Goal: Navigation & Orientation: Find specific page/section

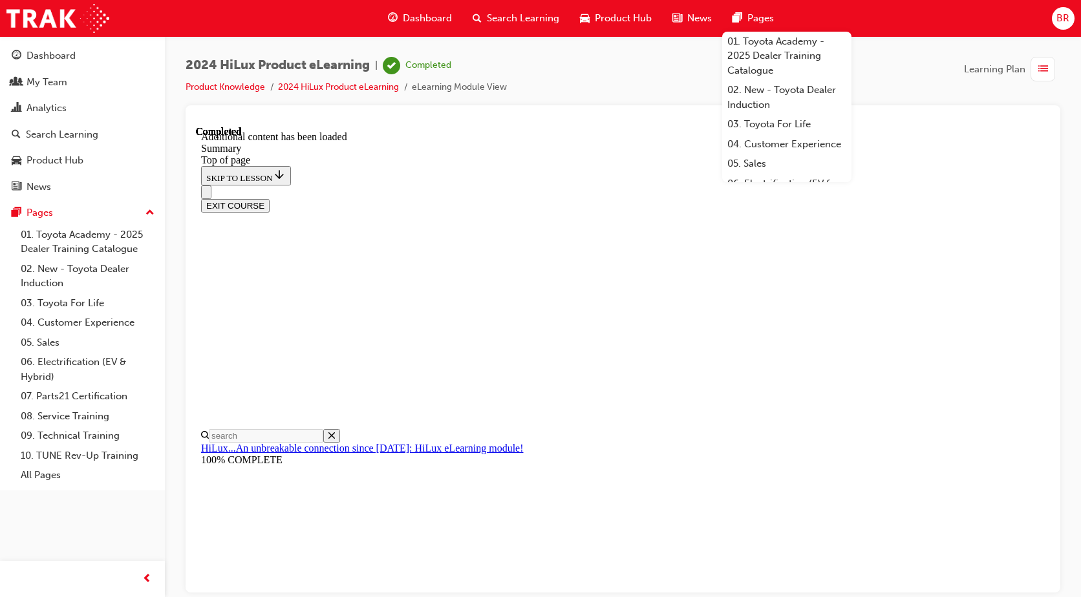
scroll to position [931, 0]
click at [546, 64] on div "2024 HiLux Product eLearning | Completed Product Knowledge 2024 HiLux Product e…" at bounding box center [623, 81] width 875 height 48
click at [49, 52] on div "Dashboard" at bounding box center [51, 55] width 49 height 15
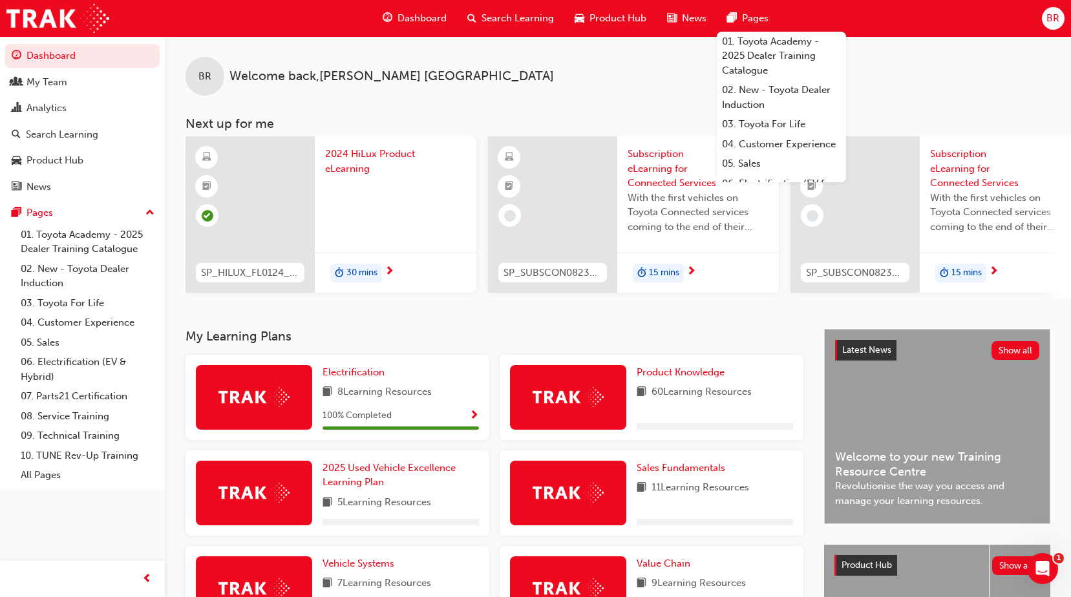
click at [509, 16] on span "Search Learning" at bounding box center [518, 18] width 72 height 15
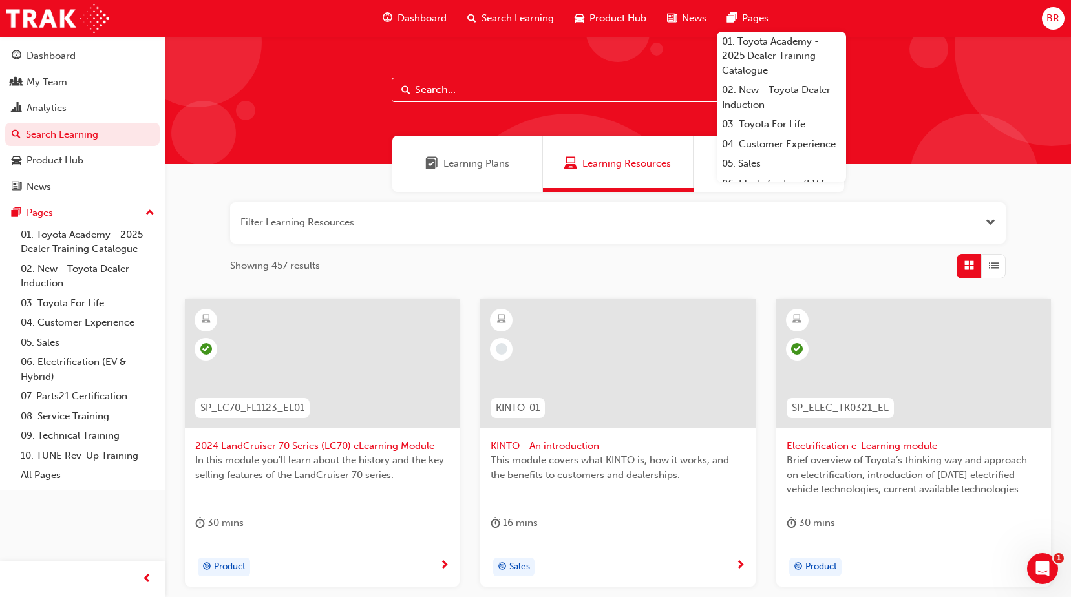
click at [623, 16] on span "Product Hub" at bounding box center [618, 18] width 57 height 15
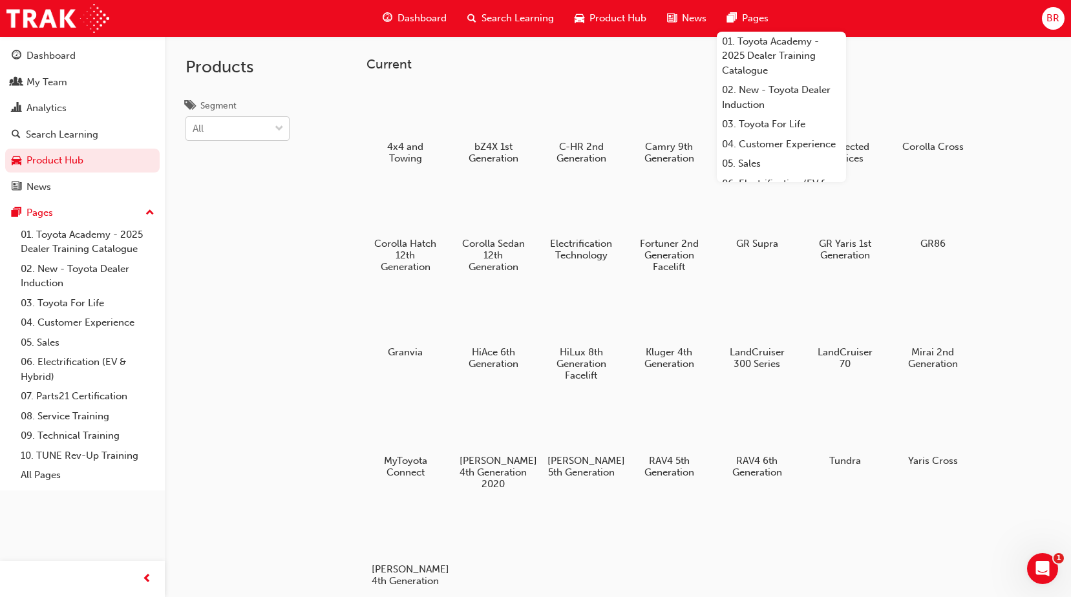
click at [275, 133] on span "down-icon" at bounding box center [279, 129] width 9 height 17
click at [194, 133] on input "Segment All" at bounding box center [193, 128] width 1 height 11
drag, startPoint x: 308, startPoint y: 111, endPoint x: 351, endPoint y: 98, distance: 45.2
click at [312, 111] on div "Products Segment option [PERSON_NAME] focused, 1 of 7. 7 results available. Use…" at bounding box center [255, 334] width 181 height 597
click at [41, 87] on div "My Team" at bounding box center [47, 82] width 41 height 15
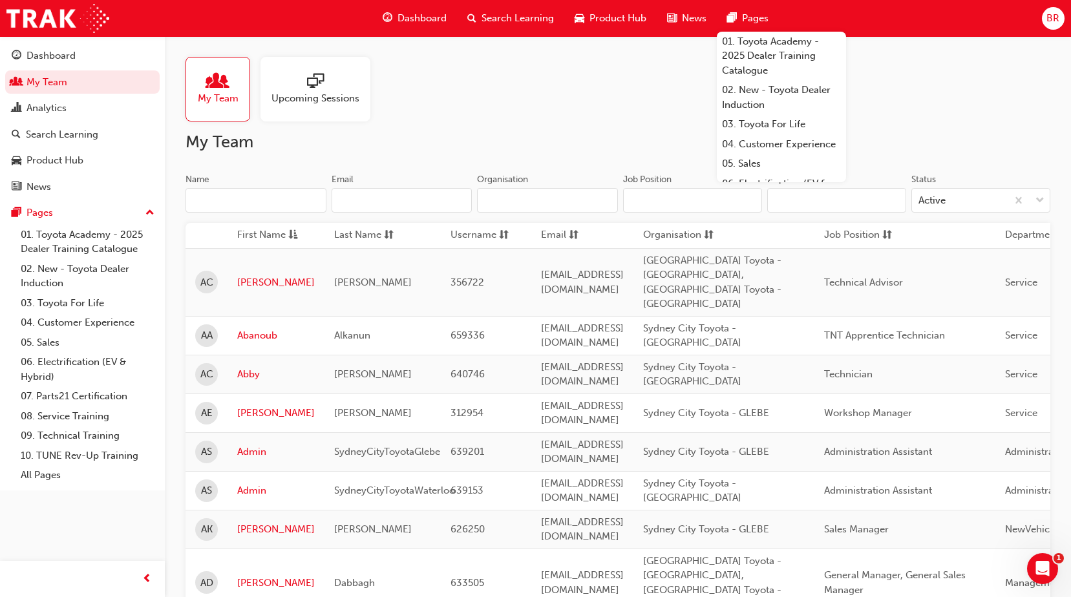
drag, startPoint x: 703, startPoint y: 68, endPoint x: 680, endPoint y: 67, distance: 22.6
click at [703, 68] on div "My Team Upcoming Sessions" at bounding box center [618, 89] width 865 height 65
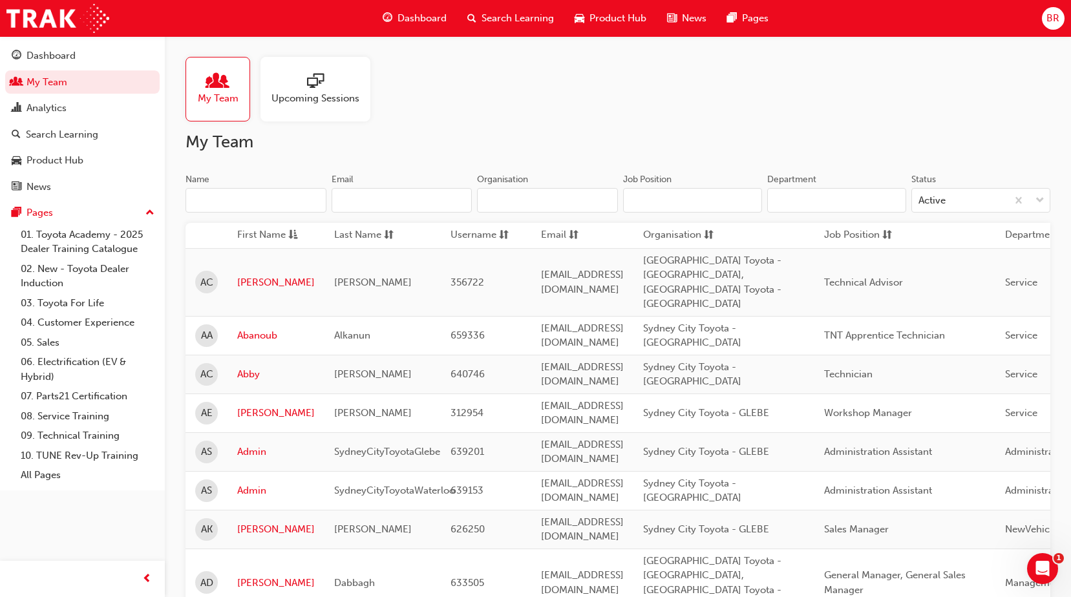
click at [418, 18] on span "Dashboard" at bounding box center [422, 18] width 49 height 15
